Goal: Task Accomplishment & Management: Manage account settings

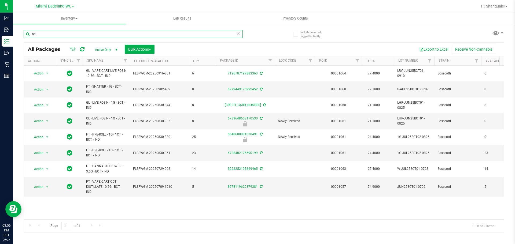
type input "b"
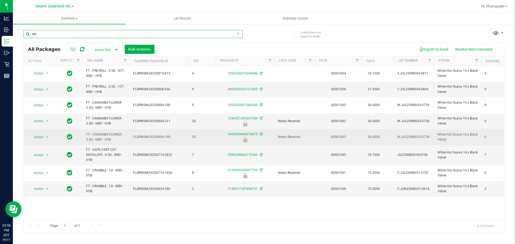
type input "w"
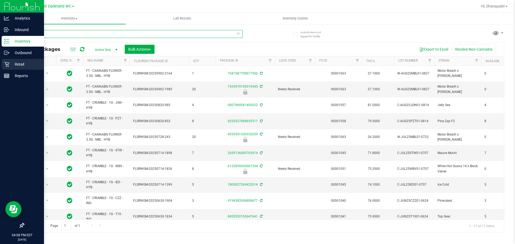
type input "mbl"
click at [5, 64] on icon at bounding box center [6, 64] width 5 height 5
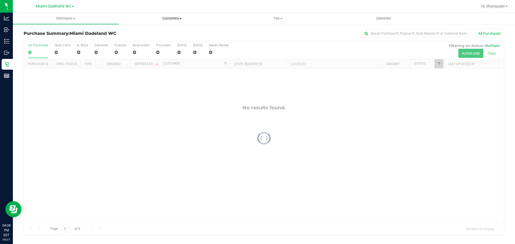
click at [170, 19] on span "Customers" at bounding box center [171, 18] width 105 height 5
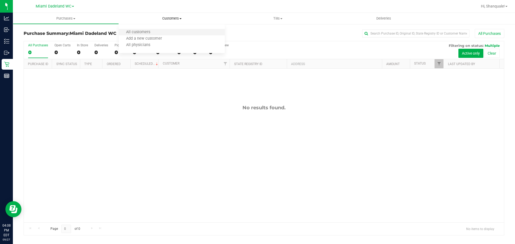
click at [169, 31] on li "All customers" at bounding box center [172, 32] width 106 height 6
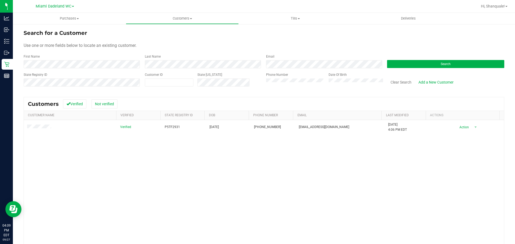
click at [170, 144] on div "Verified P5TF2931 [DATE] (786) 278-3686 [EMAIL_ADDRESS][DOMAIN_NAME] [DATE] 4:0…" at bounding box center [264, 197] width 480 height 154
drag, startPoint x: 466, startPoint y: 125, endPoint x: 466, endPoint y: 131, distance: 6.4
click at [472, 126] on span "select" at bounding box center [475, 128] width 7 height 8
click at [455, 149] on li "Create new purchase" at bounding box center [466, 147] width 36 height 15
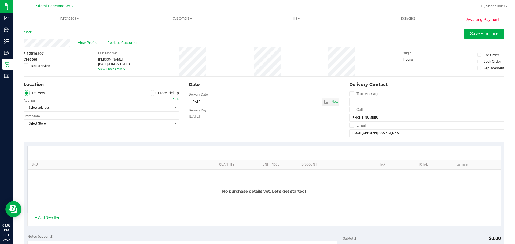
click at [152, 93] on icon at bounding box center [152, 93] width 3 height 0
click at [0, 0] on input "Store Pickup" at bounding box center [0, 0] width 0 height 0
click at [136, 110] on span "Select Store" at bounding box center [98, 108] width 148 height 8
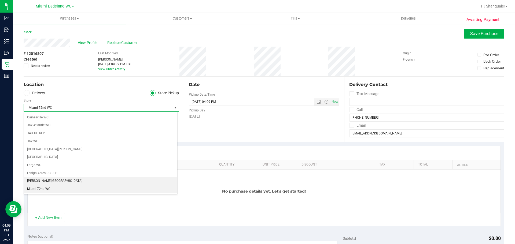
scroll to position [138, 0]
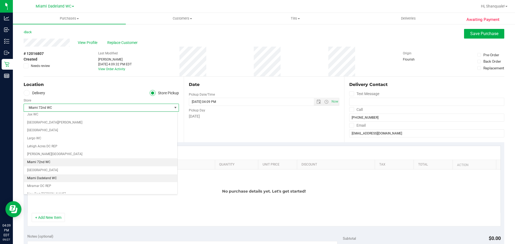
click at [135, 177] on li "Miami Dadeland WC" at bounding box center [100, 179] width 153 height 8
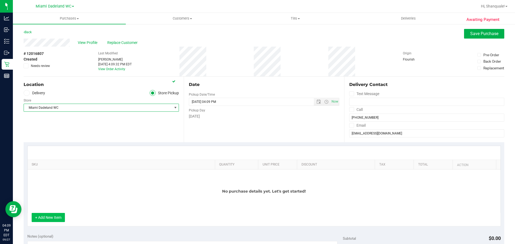
click at [48, 215] on button "+ Add New Item" at bounding box center [48, 217] width 33 height 9
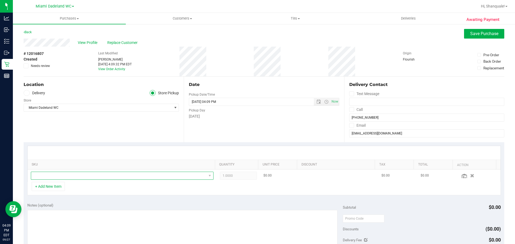
click at [52, 177] on span "NO DATA FOUND" at bounding box center [118, 176] width 175 height 8
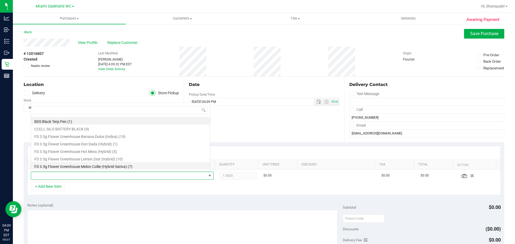
scroll to position [8, 178]
click at [114, 138] on li "FD 3.5g Flower Greenhouse Banana Dulce (Indica) (19)" at bounding box center [120, 136] width 179 height 8
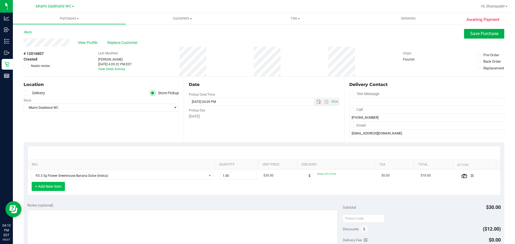
click at [56, 188] on button "+ Add New Item" at bounding box center [48, 186] width 33 height 9
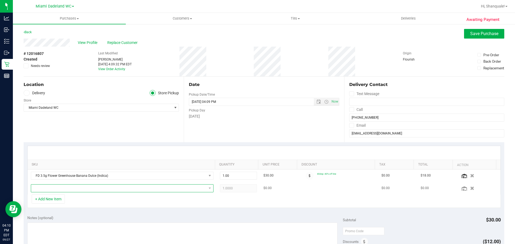
click at [81, 189] on span "NO DATA FOUND" at bounding box center [118, 189] width 175 height 8
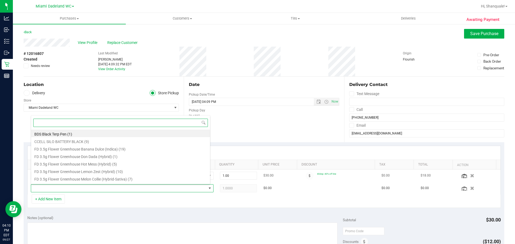
click at [96, 170] on li "FD 3.5g Flower Greenhouse Lemon Zest (Hybrid) (10)" at bounding box center [120, 171] width 179 height 8
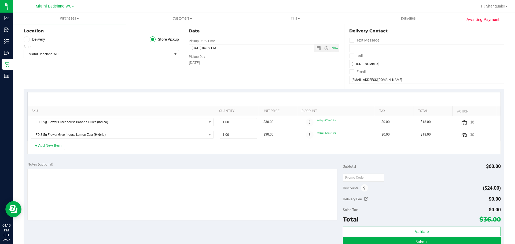
scroll to position [134, 0]
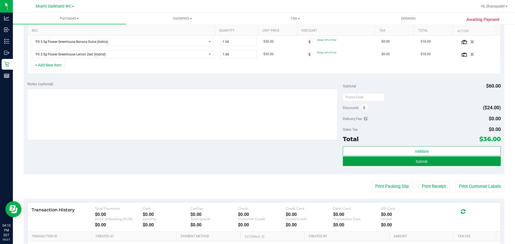
click at [440, 161] on button "Submit" at bounding box center [422, 162] width 158 height 10
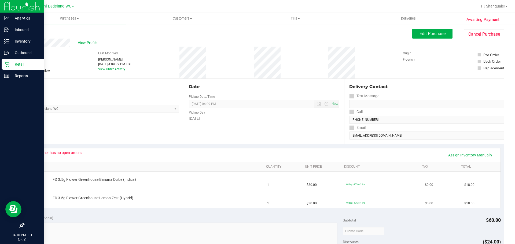
click at [7, 63] on icon at bounding box center [6, 64] width 5 height 5
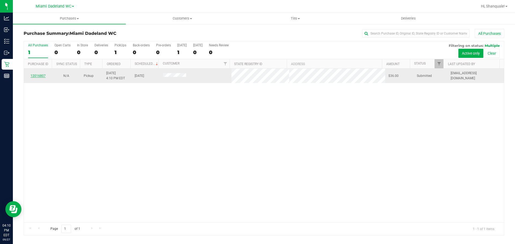
click at [34, 75] on link "12016807" at bounding box center [38, 76] width 15 height 4
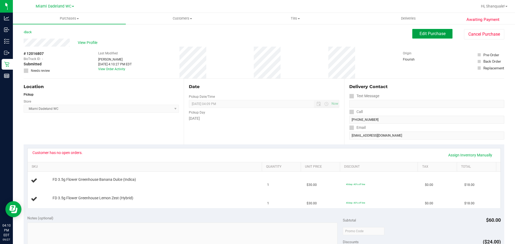
click at [434, 38] on button "Edit Purchase" at bounding box center [432, 34] width 40 height 10
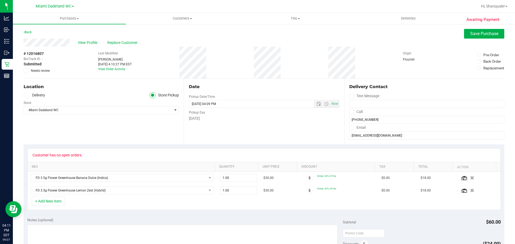
click at [26, 71] on icon at bounding box center [25, 71] width 3 height 0
click at [0, 0] on input "Needs review" at bounding box center [0, 0] width 0 height 0
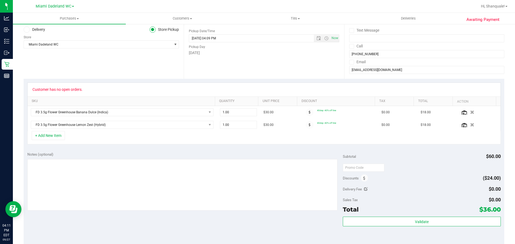
scroll to position [62, 0]
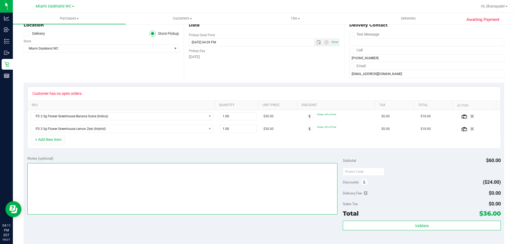
click at [48, 168] on textarea at bounding box center [182, 189] width 310 height 52
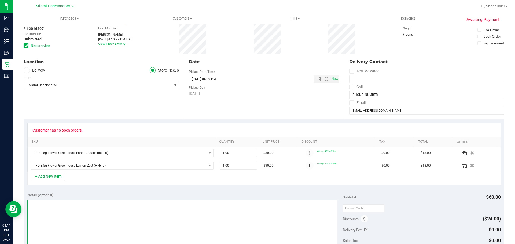
scroll to position [0, 0]
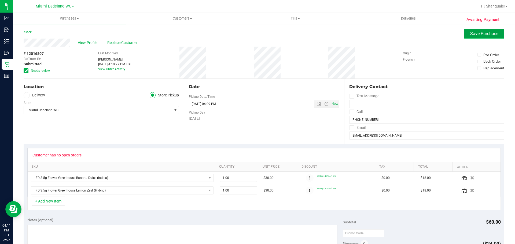
click at [474, 36] on span "Save Purchase" at bounding box center [484, 33] width 28 height 5
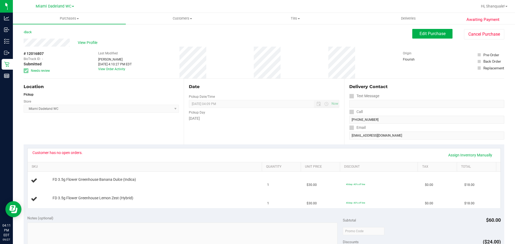
click at [41, 153] on div "Customer has no open orders." at bounding box center [57, 153] width 50 height 4
click at [431, 36] on span "Edit Purchase" at bounding box center [433, 33] width 26 height 5
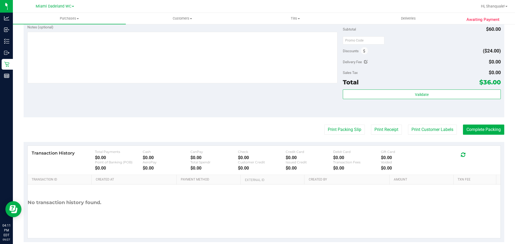
scroll to position [194, 0]
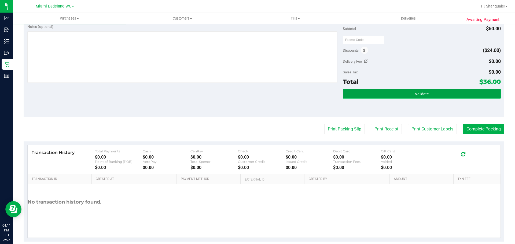
click at [418, 96] on span "Validate" at bounding box center [422, 94] width 14 height 4
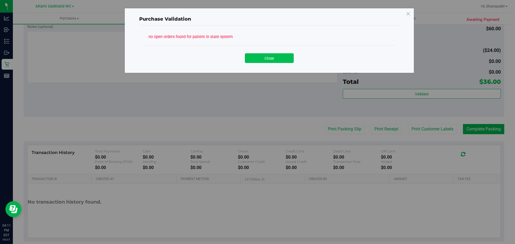
click at [263, 58] on button "Close" at bounding box center [269, 58] width 49 height 10
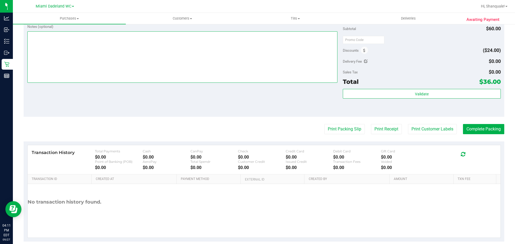
click at [110, 54] on textarea at bounding box center [182, 57] width 310 height 52
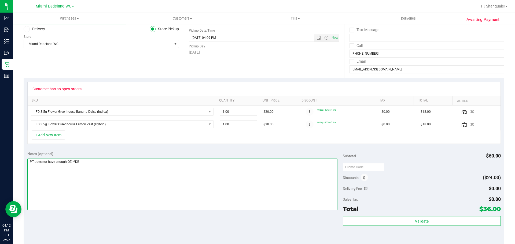
scroll to position [0, 0]
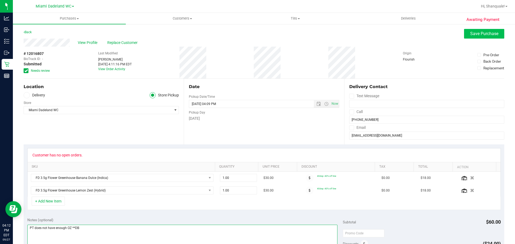
type textarea "PT does not have enough OZ **DB"
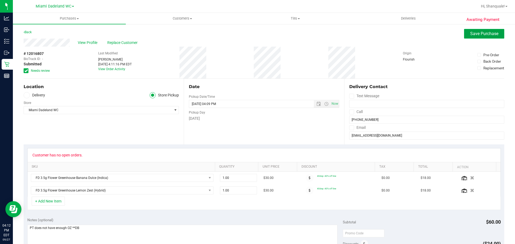
click at [480, 32] on span "Save Purchase" at bounding box center [484, 33] width 28 height 5
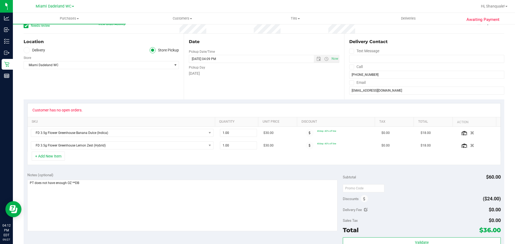
scroll to position [134, 0]
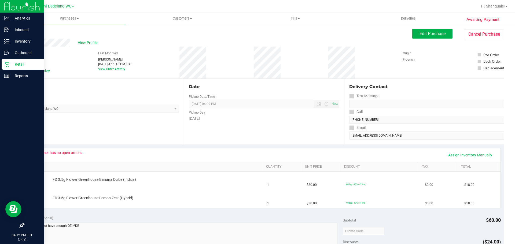
click at [32, 63] on p "Retail" at bounding box center [25, 64] width 32 height 6
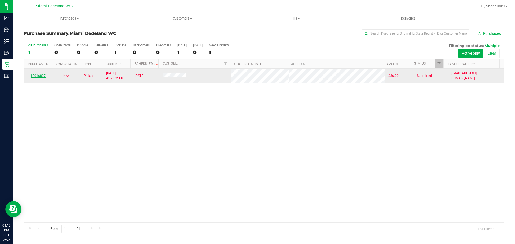
click at [32, 77] on link "12016807" at bounding box center [38, 76] width 15 height 4
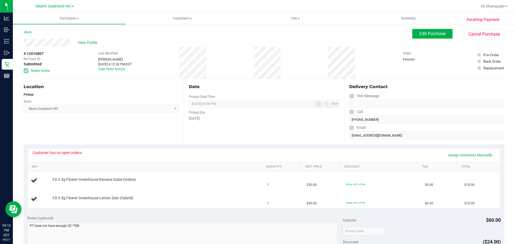
click at [484, 41] on div "View Profile # 12016807 BioTrack ID: - Submitted Needs review Last Modified [PE…" at bounding box center [264, 59] width 481 height 40
click at [481, 37] on button "Cancel Purchase" at bounding box center [484, 34] width 40 height 10
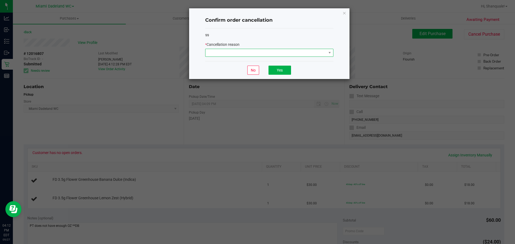
click at [301, 54] on span at bounding box center [266, 53] width 121 height 8
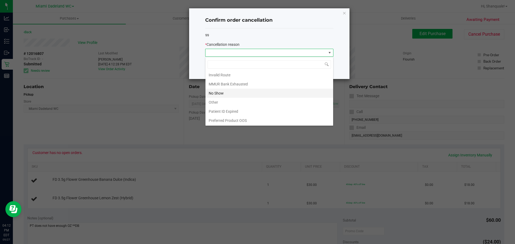
scroll to position [28, 0]
click at [233, 85] on li "MMUR Bank Exhausted" at bounding box center [270, 83] width 128 height 9
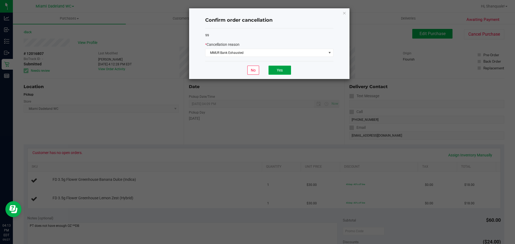
click at [284, 69] on button "Yes" at bounding box center [280, 70] width 23 height 9
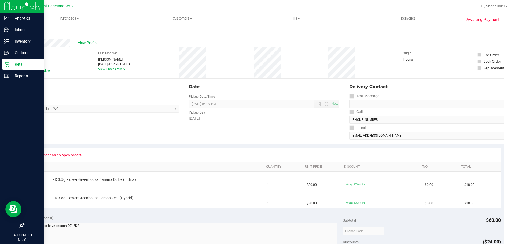
click at [10, 63] on p "Retail" at bounding box center [25, 64] width 32 height 6
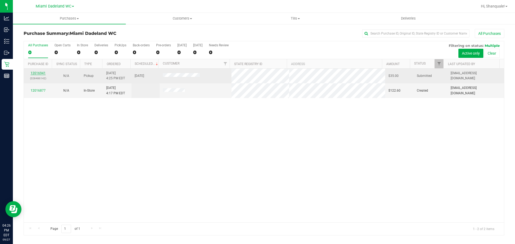
click at [34, 73] on link "12016941" at bounding box center [38, 73] width 15 height 4
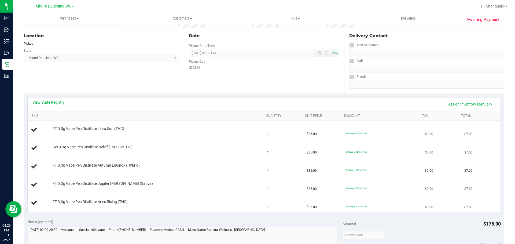
scroll to position [50, 0]
click at [36, 115] on link "SKU" at bounding box center [146, 117] width 228 height 4
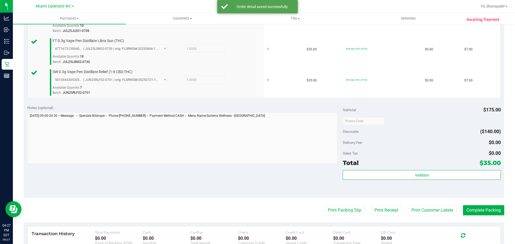
scroll to position [319, 0]
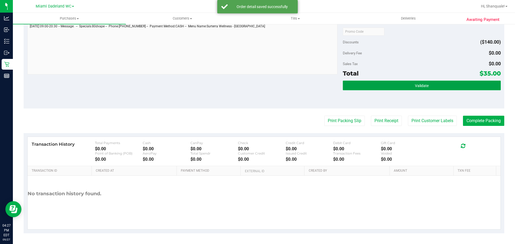
click at [412, 89] on button "Validate" at bounding box center [422, 86] width 158 height 10
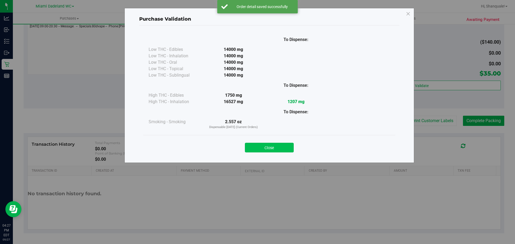
click at [269, 145] on button "Close" at bounding box center [269, 148] width 49 height 10
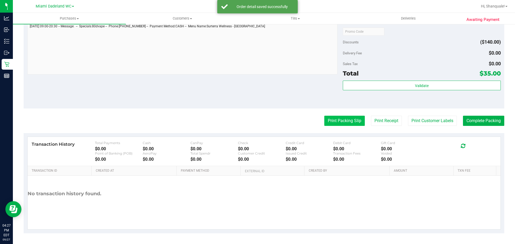
click at [335, 122] on button "Print Packing Slip" at bounding box center [344, 121] width 41 height 10
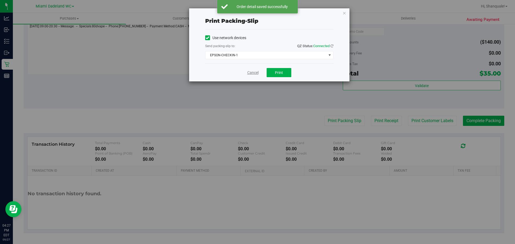
click at [248, 73] on link "Cancel" at bounding box center [252, 73] width 11 height 6
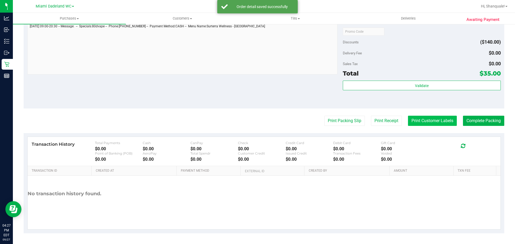
click at [421, 120] on button "Print Customer Labels" at bounding box center [432, 121] width 49 height 10
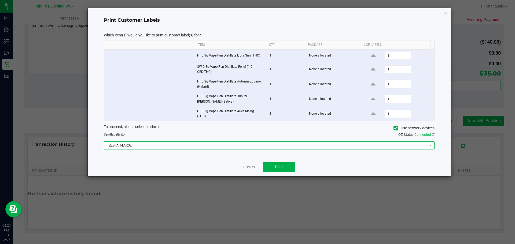
click at [190, 145] on span "ZEBRA-1-LARGE" at bounding box center [266, 146] width 324 height 8
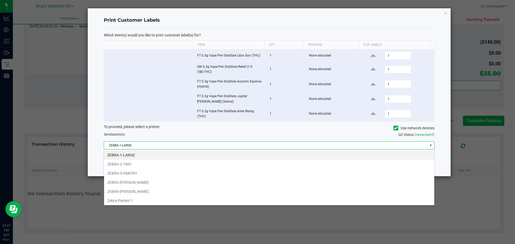
scroll to position [8, 331]
click at [170, 183] on li "ZEBRA-[PERSON_NAME]" at bounding box center [269, 182] width 330 height 9
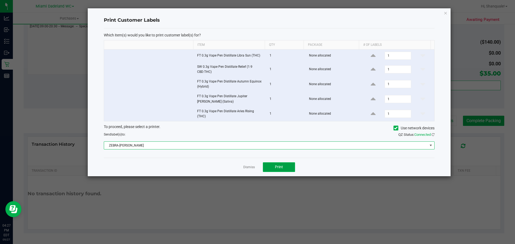
click at [283, 169] on span "Print" at bounding box center [279, 167] width 8 height 4
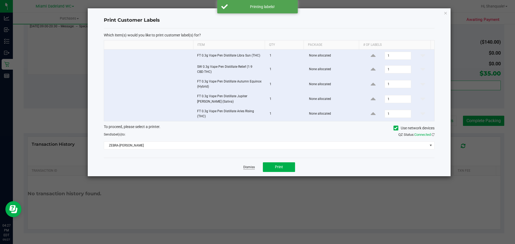
click at [246, 169] on link "Dismiss" at bounding box center [249, 167] width 12 height 5
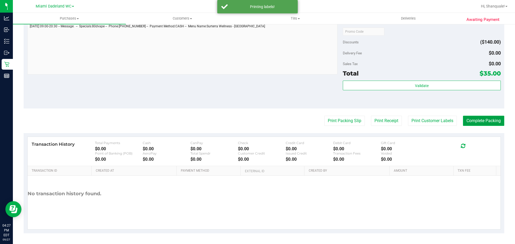
click at [477, 122] on button "Complete Packing" at bounding box center [483, 121] width 41 height 10
